Goal: Task Accomplishment & Management: Use online tool/utility

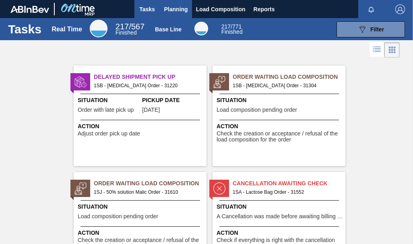
click at [182, 8] on span "Planning" at bounding box center [176, 9] width 24 height 10
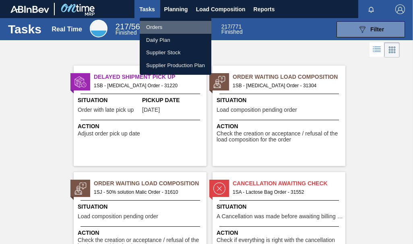
click at [161, 27] on li "Orders" at bounding box center [176, 27] width 72 height 13
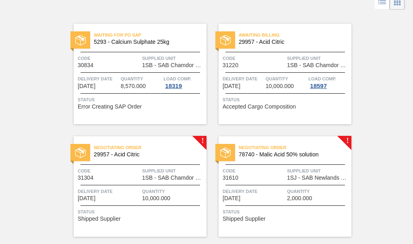
scroll to position [48, 0]
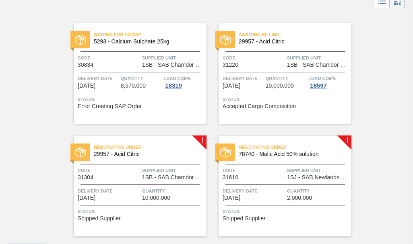
click at [347, 140] on div "Negotiating Order 78740 - Malic Acid 50% solution Code 31610 Supplied Unit 1SJ …" at bounding box center [284, 186] width 133 height 101
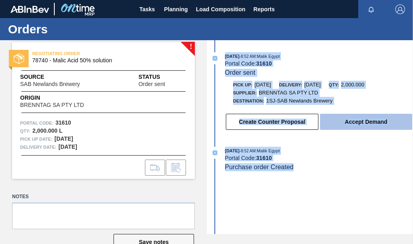
click at [360, 123] on button "Accept Demand" at bounding box center [366, 122] width 92 height 16
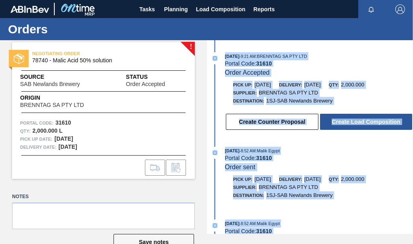
click at [182, 235] on button "Save notes" at bounding box center [153, 242] width 80 height 16
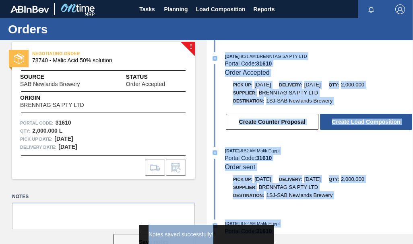
click at [182, 235] on span "Notes saved successfully!" at bounding box center [180, 234] width 65 height 6
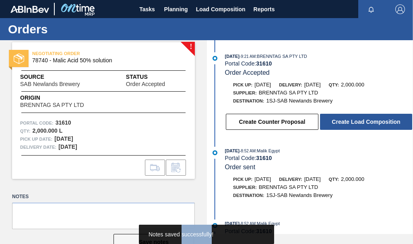
click at [182, 235] on div "Notes saved successfully!" at bounding box center [206, 234] width 116 height 19
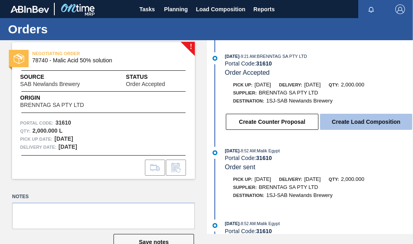
click at [367, 126] on button "Create Load Composition" at bounding box center [366, 122] width 92 height 16
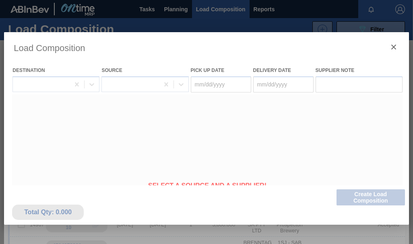
type Date "[DATE]"
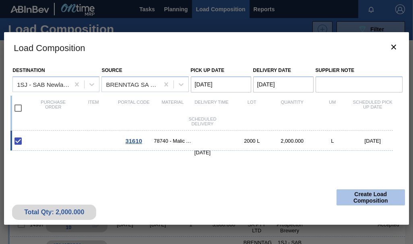
click at [383, 196] on button "Create Load Composition" at bounding box center [370, 197] width 68 height 16
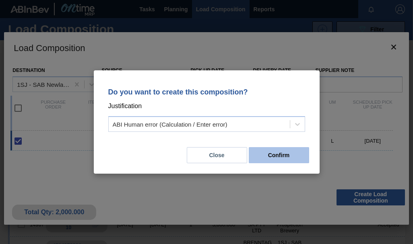
click at [263, 151] on button "Confirm" at bounding box center [279, 155] width 60 height 16
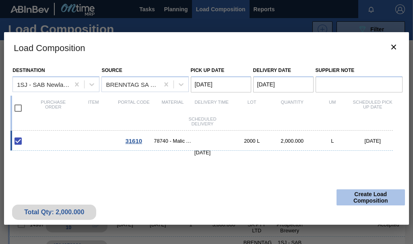
click at [363, 194] on button "Create Load Composition" at bounding box center [370, 197] width 68 height 16
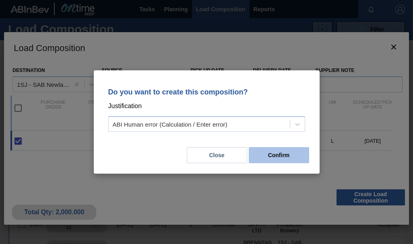
click at [271, 156] on button "Confirm" at bounding box center [279, 155] width 60 height 16
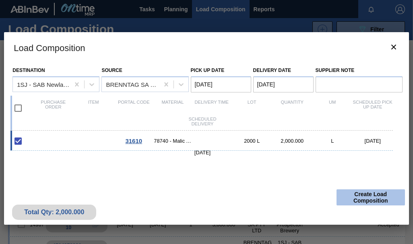
click at [373, 197] on button "Create Load Composition" at bounding box center [370, 197] width 68 height 16
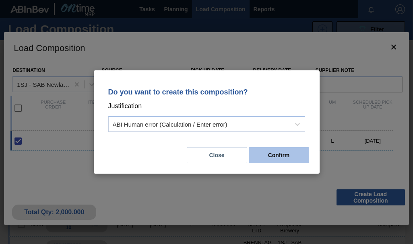
click at [267, 159] on button "Confirm" at bounding box center [279, 155] width 60 height 16
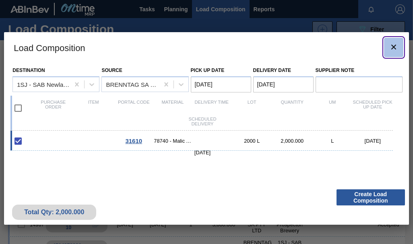
click at [395, 47] on icon "botão de ícone" at bounding box center [394, 47] width 10 height 10
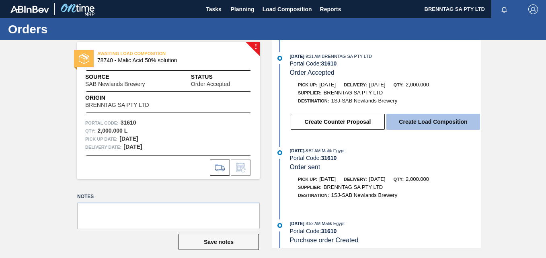
click at [412, 120] on button "Create Load Composition" at bounding box center [434, 122] width 94 height 16
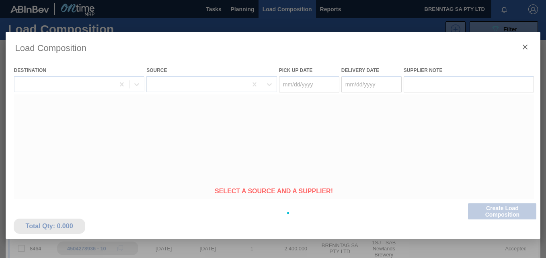
type Date "[DATE]"
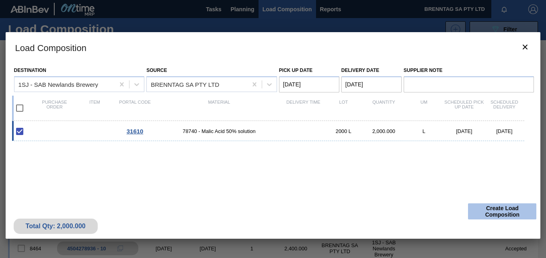
click at [412, 210] on button "Create Load Composition" at bounding box center [502, 212] width 68 height 16
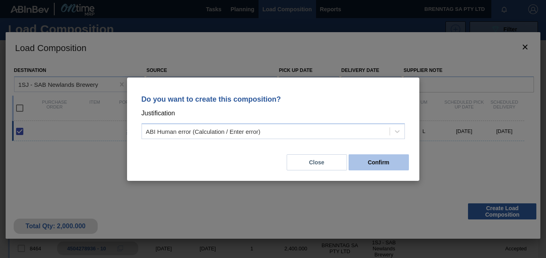
click at [370, 165] on button "Confirm" at bounding box center [379, 162] width 60 height 16
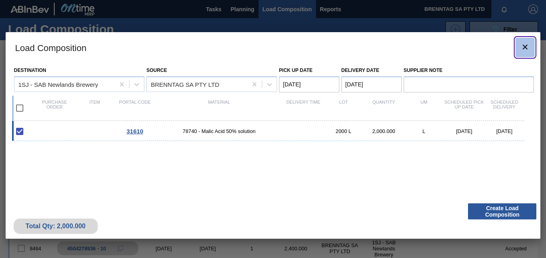
click at [412, 48] on icon "botão de ícone" at bounding box center [525, 47] width 5 height 5
